Goal: Task Accomplishment & Management: Use online tool/utility

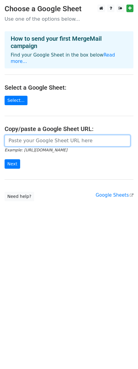
click at [25, 138] on input "url" at bounding box center [67, 141] width 125 height 12
paste input "[URL][DOMAIN_NAME]"
type input "[URL][DOMAIN_NAME]"
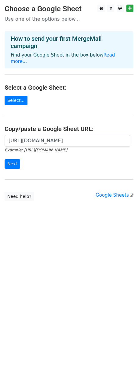
click at [15, 153] on form "[URL][DOMAIN_NAME] Example: [URL][DOMAIN_NAME] Next" at bounding box center [69, 152] width 128 height 34
click at [15, 159] on input "Next" at bounding box center [13, 163] width 16 height 9
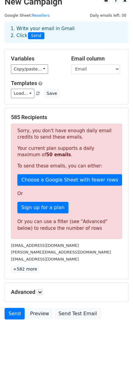
scroll to position [10, 0]
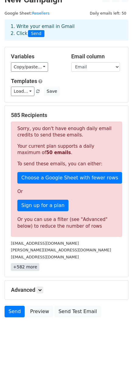
click at [24, 267] on link "+582 more" at bounding box center [25, 268] width 28 height 8
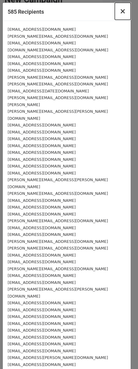
click at [119, 14] on span "×" at bounding box center [122, 11] width 6 height 9
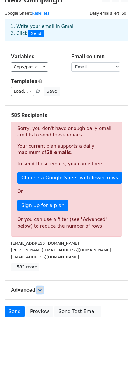
click at [39, 290] on icon at bounding box center [40, 290] width 4 height 4
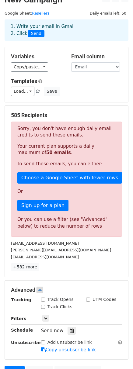
click at [44, 298] on input "Track Opens" at bounding box center [43, 300] width 4 height 4
checkbox input "true"
click at [43, 308] on input "Track Clicks" at bounding box center [43, 307] width 4 height 4
click at [43, 307] on input "Track Clicks" at bounding box center [43, 307] width 4 height 4
checkbox input "false"
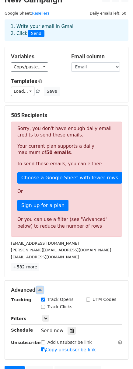
click at [41, 290] on icon at bounding box center [40, 290] width 4 height 4
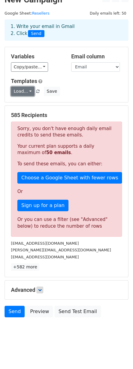
click at [28, 94] on link "Load..." at bounding box center [22, 91] width 23 height 9
click at [98, 88] on div "Load... No templates saved Save" at bounding box center [66, 91] width 120 height 9
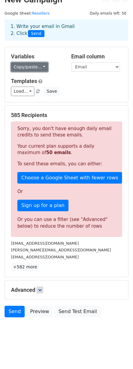
click at [36, 69] on link "Copy/paste..." at bounding box center [29, 66] width 37 height 9
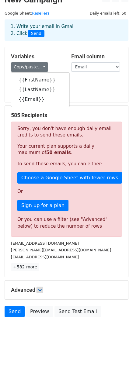
click at [87, 81] on h5 "Templates" at bounding box center [66, 81] width 111 height 7
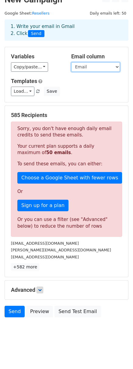
click at [92, 66] on select "FirstName LastName Email" at bounding box center [95, 66] width 49 height 9
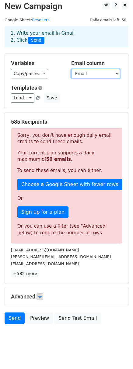
scroll to position [0, 0]
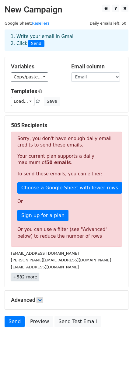
click at [30, 277] on link "+582 more" at bounding box center [25, 278] width 28 height 8
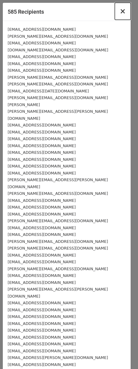
click at [120, 10] on span "×" at bounding box center [122, 11] width 6 height 9
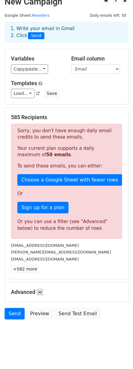
scroll to position [10, 0]
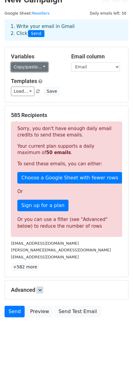
click at [36, 69] on link "Copy/paste..." at bounding box center [29, 66] width 37 height 9
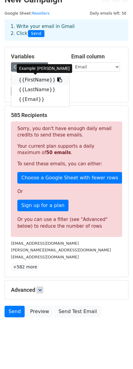
click at [39, 85] on link "{{FirstName}}" at bounding box center [40, 80] width 58 height 10
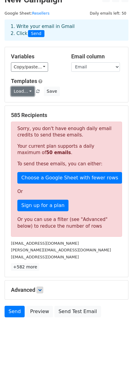
click at [26, 94] on link "Load..." at bounding box center [22, 91] width 23 height 9
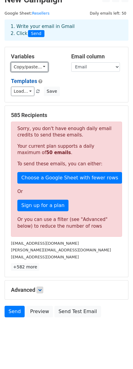
click at [23, 67] on link "Copy/paste..." at bounding box center [29, 66] width 37 height 9
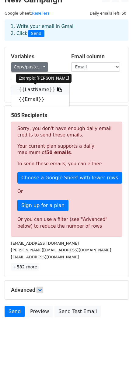
click at [35, 89] on link "{{LastName}}" at bounding box center [40, 90] width 58 height 10
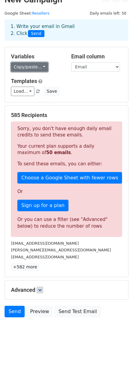
click at [26, 67] on link "Copy/paste..." at bounding box center [29, 66] width 37 height 9
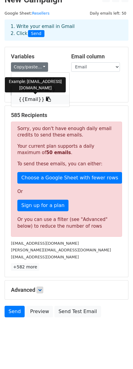
click at [26, 100] on link "{{Email}}" at bounding box center [40, 100] width 58 height 10
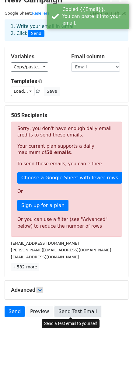
click at [72, 309] on link "Send Test Email" at bounding box center [77, 312] width 46 height 12
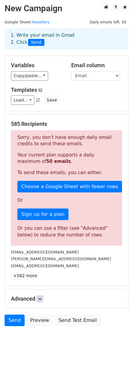
scroll to position [0, 0]
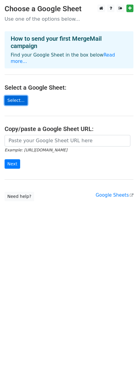
click at [12, 98] on link "Select..." at bounding box center [16, 100] width 23 height 9
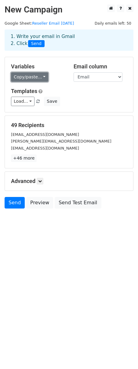
click at [28, 74] on link "Copy/paste..." at bounding box center [29, 76] width 37 height 9
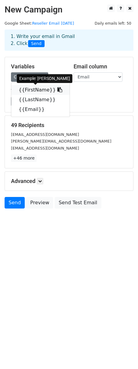
click at [39, 95] on link "{{FirstName}}" at bounding box center [40, 90] width 58 height 10
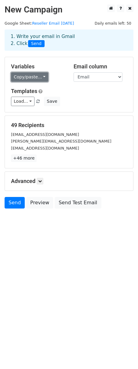
click at [29, 75] on link "Copy/paste..." at bounding box center [29, 76] width 37 height 9
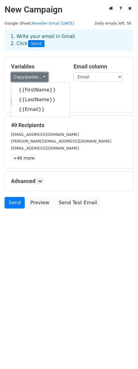
click at [29, 75] on link "Copy/paste..." at bounding box center [29, 76] width 37 height 9
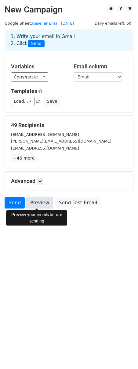
click at [42, 202] on link "Preview" at bounding box center [39, 203] width 27 height 12
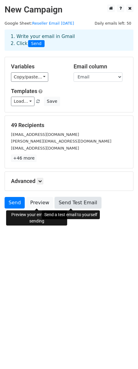
click at [73, 205] on link "Send Test Email" at bounding box center [77, 203] width 46 height 12
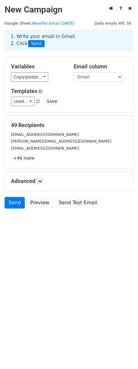
click at [35, 186] on div "Advanced Tracking Track Opens UTM Codes Track Clicks Filters Only include sprea…" at bounding box center [69, 181] width 128 height 19
click at [37, 182] on h5 "Advanced" at bounding box center [69, 181] width 116 height 7
click at [40, 181] on icon at bounding box center [40, 182] width 4 height 4
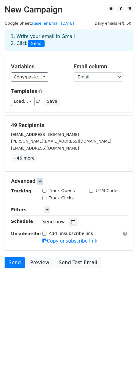
click at [46, 190] on input "Track Opens" at bounding box center [44, 191] width 4 height 4
checkbox input "true"
click at [44, 198] on input "Track Clicks" at bounding box center [44, 198] width 4 height 4
checkbox input "true"
click at [13, 262] on link "Send" at bounding box center [15, 263] width 20 height 12
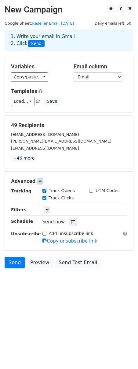
click at [68, 298] on html "New Campaign Daily emails left: 50 Google Sheet: Reseller Email 9/9/25 1. Write…" at bounding box center [69, 184] width 138 height 369
click at [16, 263] on link "Send" at bounding box center [15, 263] width 20 height 12
click at [58, 317] on html "New Campaign Daily emails left: 50 Google Sheet: Reseller Email 9/9/25 1. Write…" at bounding box center [69, 184] width 138 height 369
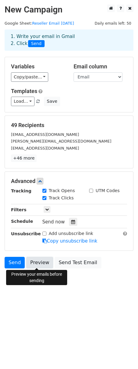
click at [38, 263] on link "Preview" at bounding box center [39, 263] width 27 height 12
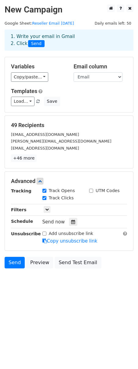
click at [59, 302] on html "New Campaign Daily emails left: 50 Google Sheet: Reseller Email 9/9/25 1. Write…" at bounding box center [69, 184] width 138 height 369
click at [90, 346] on html "New Campaign Daily emails left: 50 Google Sheet: Reseller Email 9/9/25 1. Write…" at bounding box center [69, 184] width 138 height 369
click at [15, 265] on link "Send" at bounding box center [15, 263] width 20 height 12
click at [30, 349] on html "New Campaign Daily emails left: 50 Google Sheet: Reseller Email 9/9/25 1. Write…" at bounding box center [69, 184] width 138 height 369
click at [11, 260] on link "Send" at bounding box center [15, 263] width 20 height 12
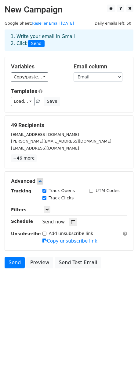
click at [16, 311] on html "New Campaign Daily emails left: 50 Google Sheet: Reseller Email 9/9/25 1. Write…" at bounding box center [69, 184] width 138 height 369
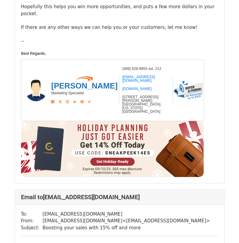
scroll to position [1704, 0]
